Goal: Task Accomplishment & Management: Use online tool/utility

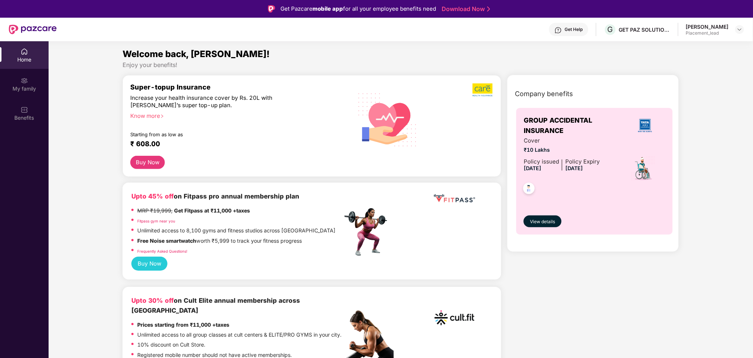
click at [741, 24] on div "[PERSON_NAME] Placement_lead" at bounding box center [715, 29] width 58 height 13
click at [737, 29] on img at bounding box center [740, 30] width 6 height 6
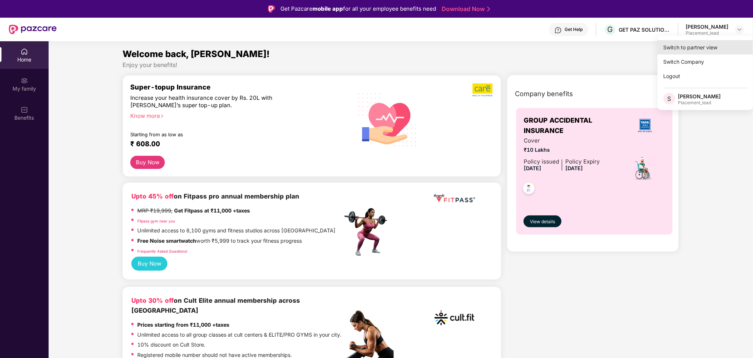
click at [702, 53] on div "Switch to partner view" at bounding box center [706, 47] width 96 height 14
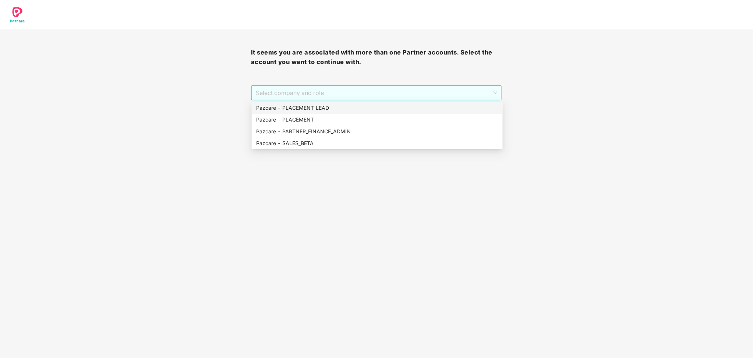
click at [328, 93] on span "Select company and role" at bounding box center [376, 93] width 241 height 14
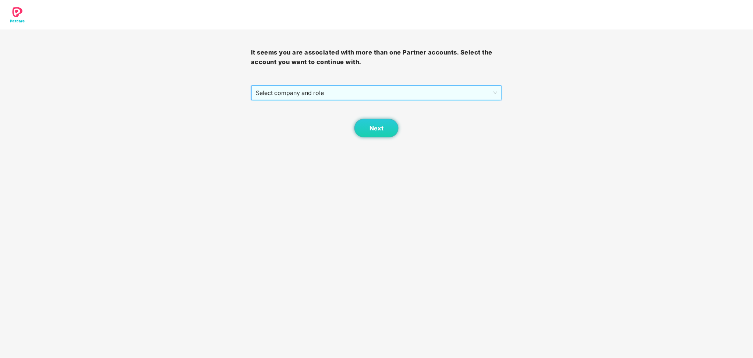
click at [328, 100] on span "Select company and role" at bounding box center [376, 93] width 241 height 14
click at [355, 96] on span "Select company and role" at bounding box center [376, 93] width 241 height 14
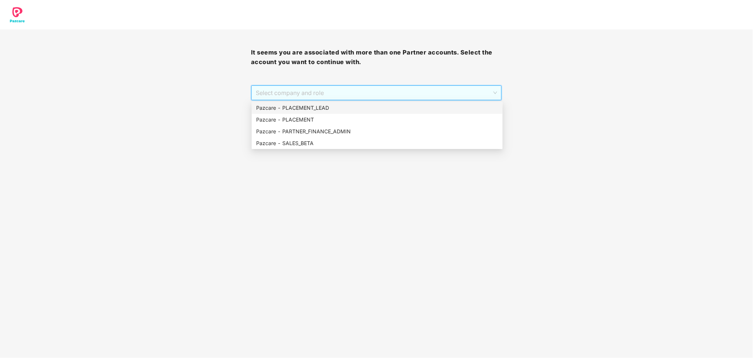
click at [330, 110] on div "Pazcare - PLACEMENT_LEAD" at bounding box center [377, 108] width 242 height 8
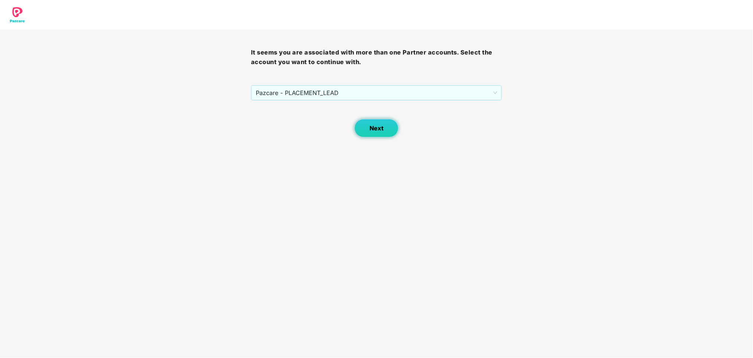
click at [374, 131] on span "Next" at bounding box center [377, 128] width 14 height 7
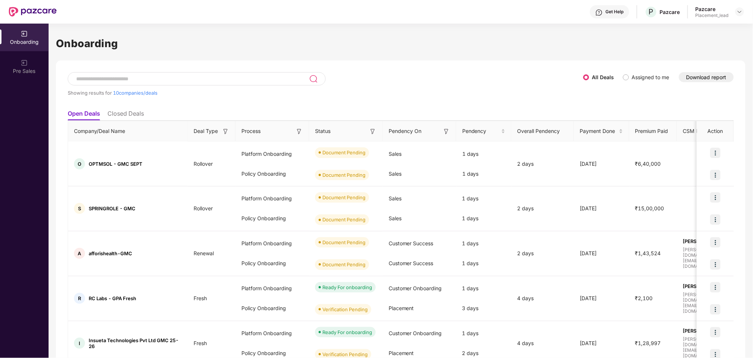
click at [708, 71] on div "Showing results for 10 companies/deals All Deals Assigned to me Download report…" at bounding box center [401, 338] width 690 height 557
click at [706, 73] on button "Download report" at bounding box center [706, 77] width 55 height 10
